Goal: Book appointment/travel/reservation

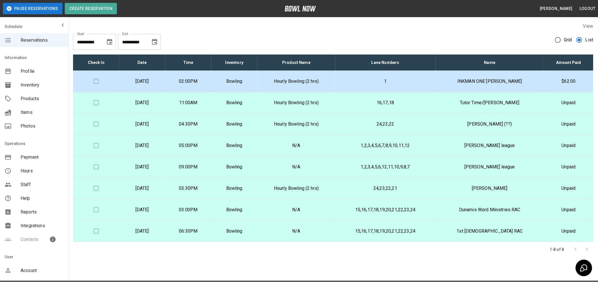
click at [159, 81] on p "Tuesday, August 19th" at bounding box center [142, 81] width 37 height 7
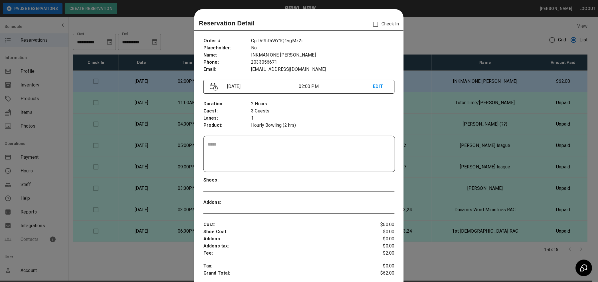
click at [160, 83] on div at bounding box center [299, 141] width 598 height 282
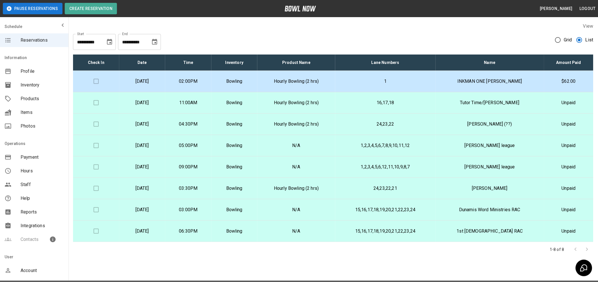
click at [161, 83] on p "Tuesday, August 19th" at bounding box center [142, 81] width 37 height 7
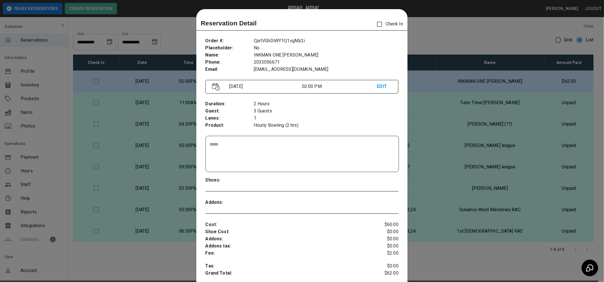
click at [173, 83] on div at bounding box center [302, 141] width 604 height 282
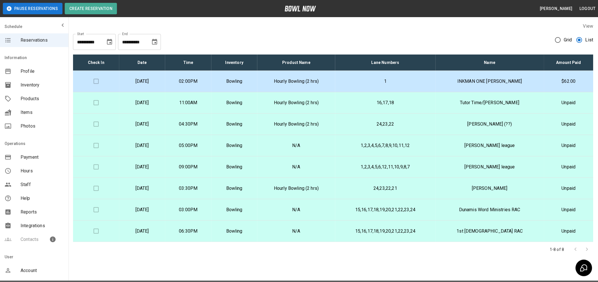
click at [161, 83] on p "Tuesday, August 19th" at bounding box center [142, 81] width 37 height 7
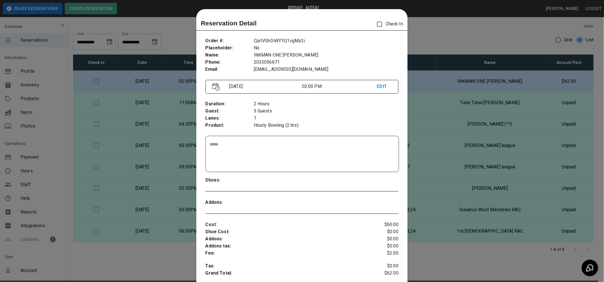
scroll to position [9, 0]
